Goal: Obtain resource: Obtain resource

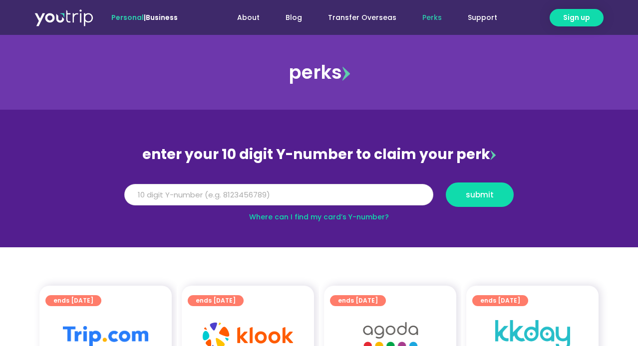
click at [191, 193] on input "Y Number" at bounding box center [278, 195] width 309 height 22
type input "4"
type input "8131138053"
click at [476, 199] on span "submit" at bounding box center [480, 194] width 28 height 7
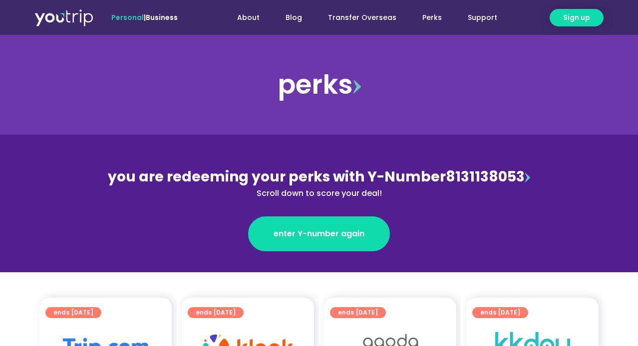
click at [335, 216] on div "enter Y-number again" at bounding box center [318, 226] width 433 height 52
click at [130, 16] on span "Personal" at bounding box center [127, 17] width 32 height 10
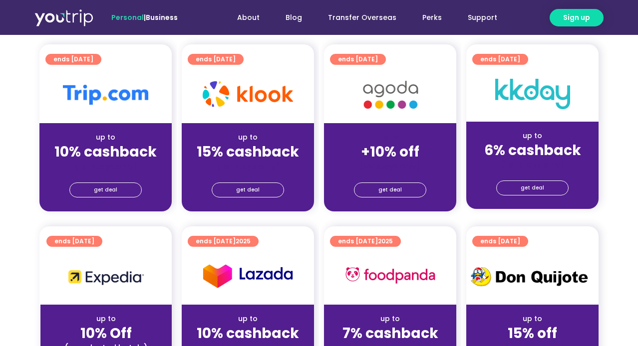
scroll to position [121, 0]
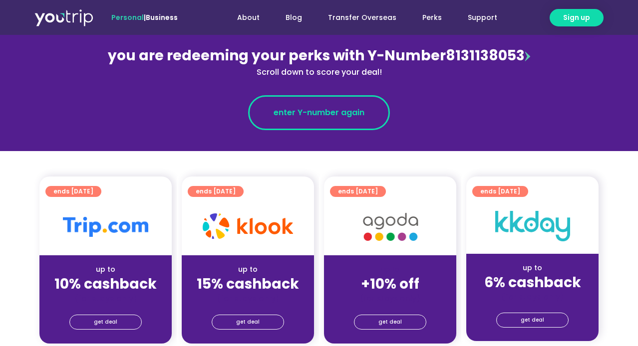
click at [318, 116] on span "enter Y-number again" at bounding box center [318, 113] width 91 height 12
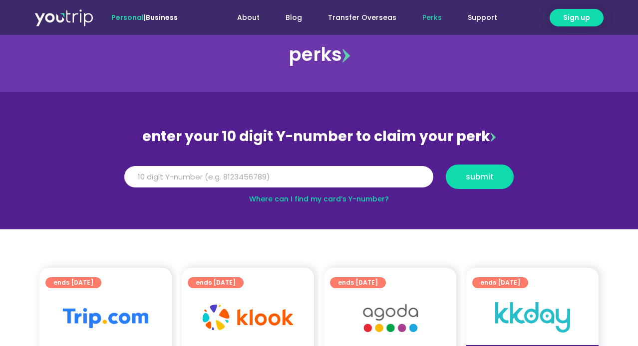
scroll to position [20, 0]
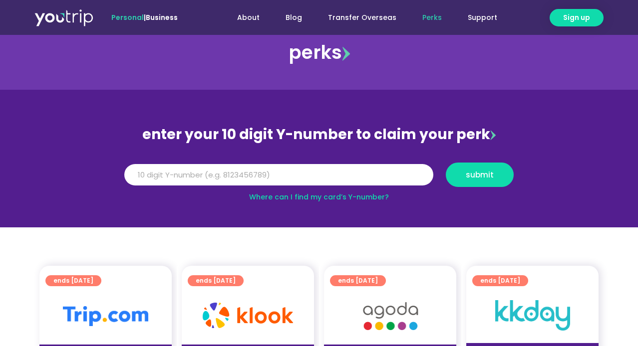
click at [343, 56] on img at bounding box center [346, 53] width 8 height 14
click at [260, 17] on link "About" at bounding box center [248, 17] width 48 height 18
